Goal: Transaction & Acquisition: Purchase product/service

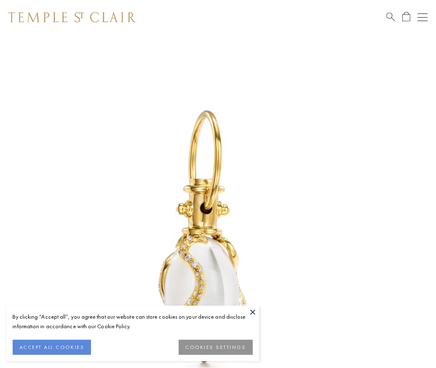
scroll to position [1, 0]
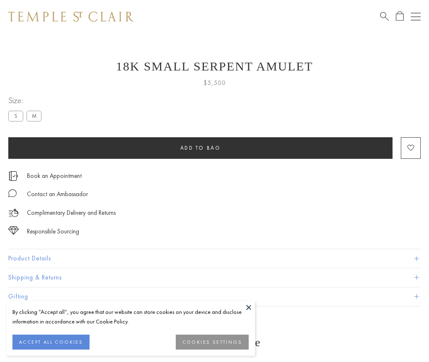
click at [200, 148] on span "Add to bag" at bounding box center [200, 147] width 41 height 7
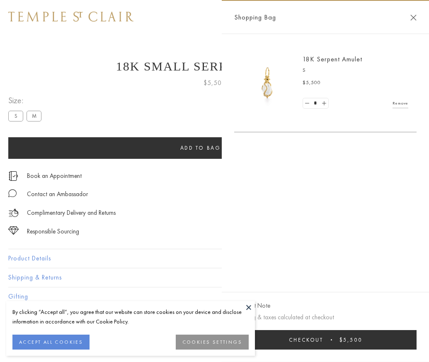
click at [353, 346] on button "Checkout $5,500" at bounding box center [325, 339] width 183 height 19
